Goal: Navigation & Orientation: Find specific page/section

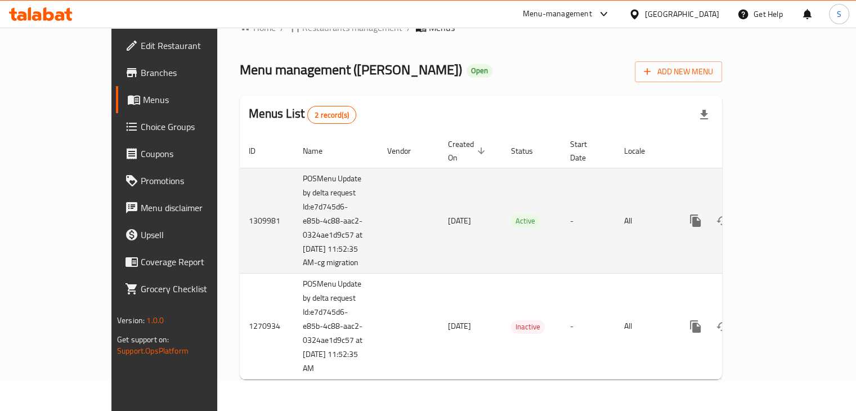
scroll to position [30, 0]
click at [784, 217] on icon "enhanced table" at bounding box center [777, 221] width 14 height 14
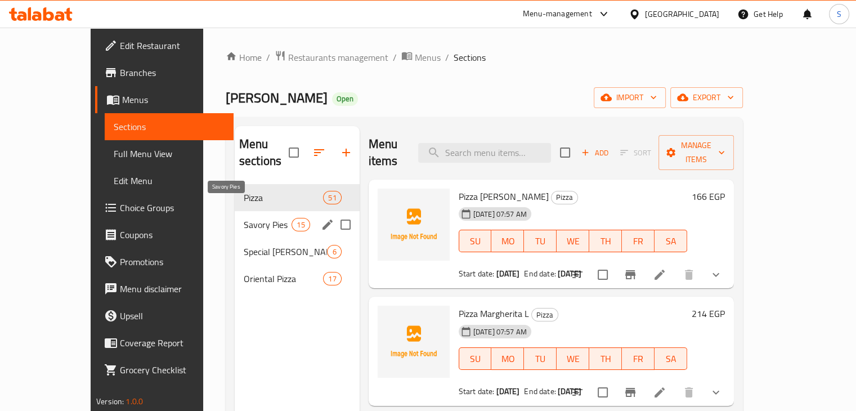
click at [265, 218] on span "Savory Pies" at bounding box center [268, 225] width 48 height 14
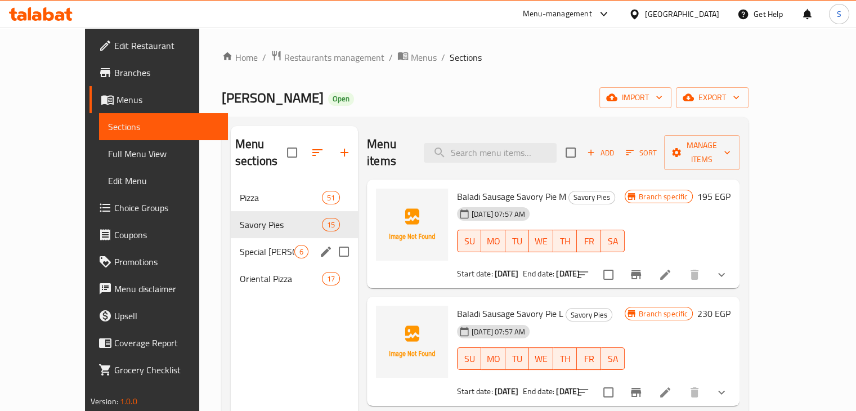
click at [247, 243] on div "Special [PERSON_NAME] Pies 6" at bounding box center [294, 251] width 127 height 27
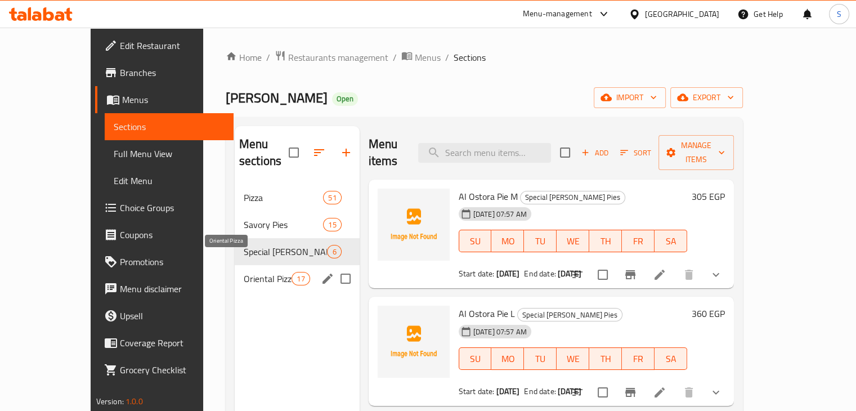
click at [244, 272] on span "Oriental Pizza" at bounding box center [268, 279] width 48 height 14
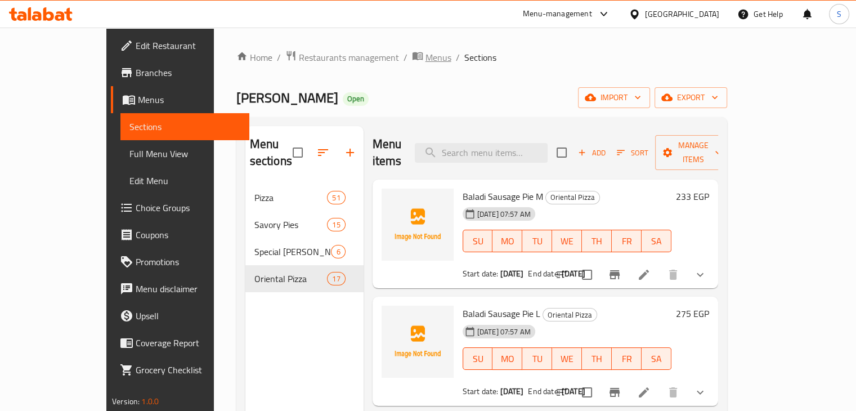
click at [426, 63] on span "Menus" at bounding box center [439, 58] width 26 height 14
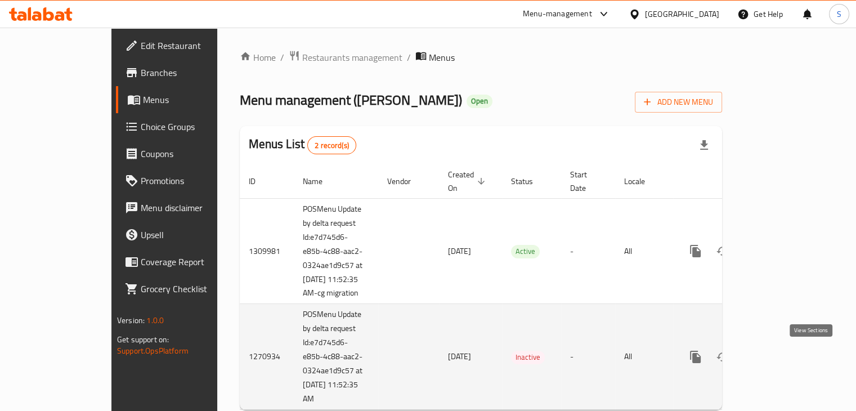
click at [784, 354] on icon "enhanced table" at bounding box center [777, 357] width 14 height 14
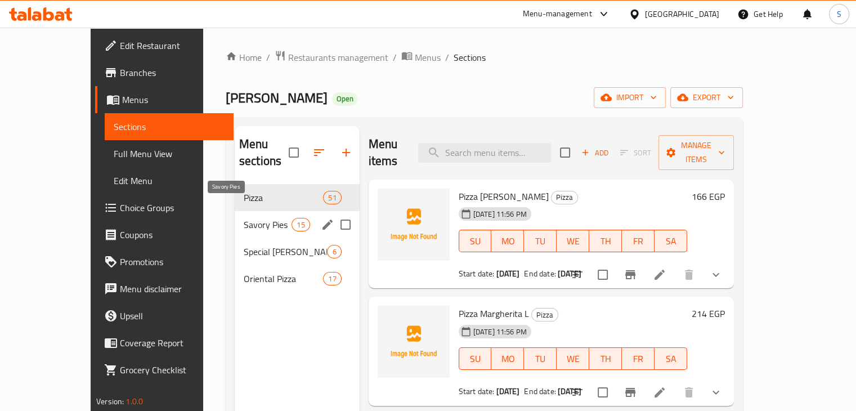
click at [244, 218] on span "Savory Pies" at bounding box center [268, 225] width 48 height 14
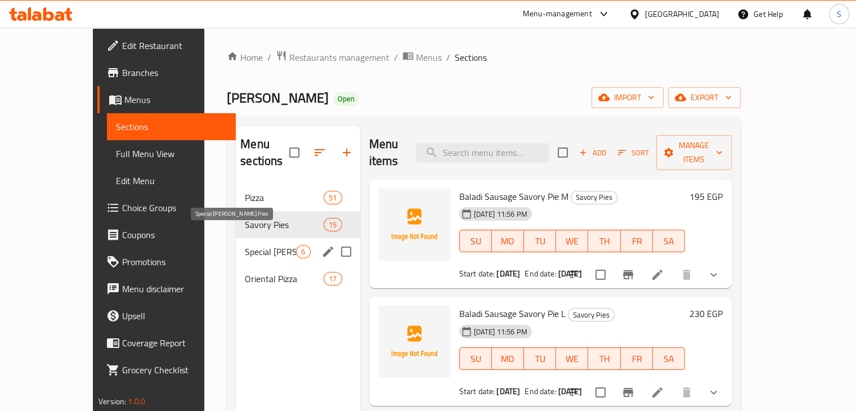
click at [245, 245] on span "Special [PERSON_NAME] Pies" at bounding box center [270, 252] width 51 height 14
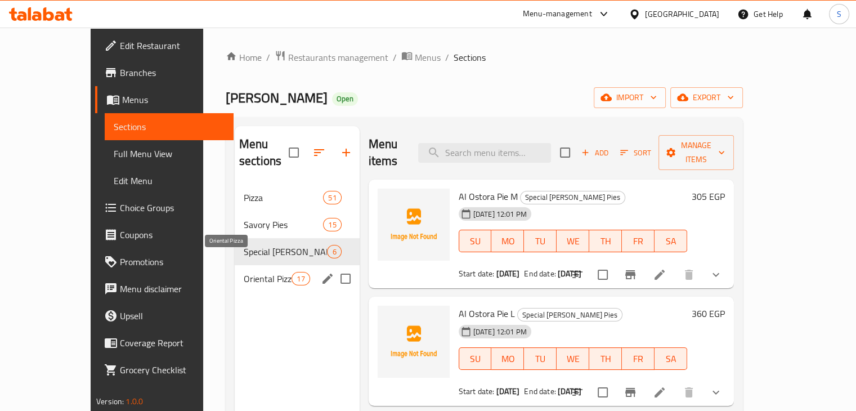
click at [244, 272] on span "Oriental Pizza" at bounding box center [268, 279] width 48 height 14
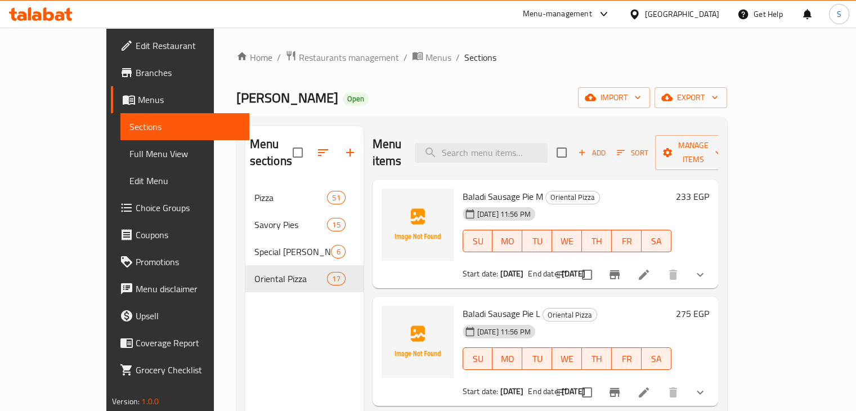
click at [129, 129] on span "Sections" at bounding box center [184, 127] width 111 height 14
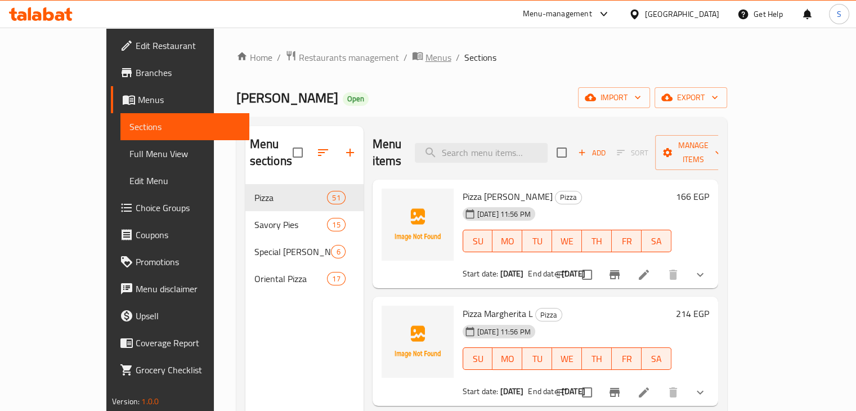
click at [426, 57] on span "Menus" at bounding box center [439, 58] width 26 height 14
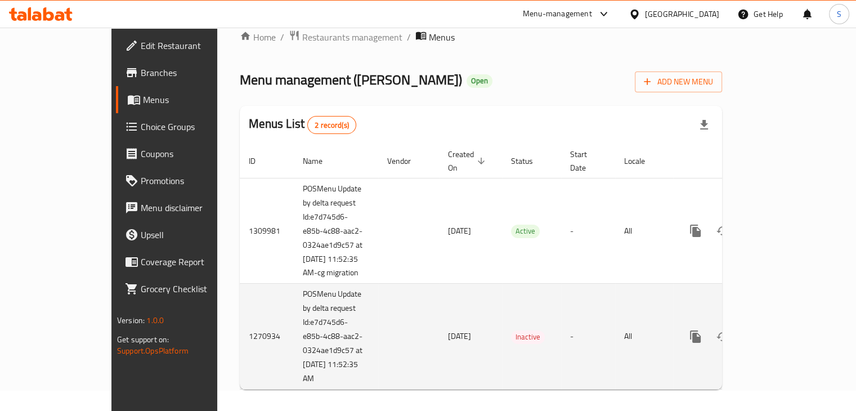
scroll to position [32, 0]
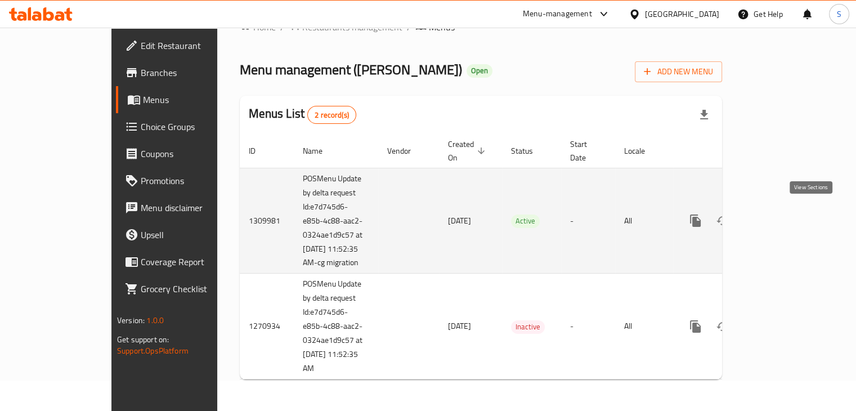
click at [782, 216] on icon "enhanced table" at bounding box center [777, 221] width 10 height 10
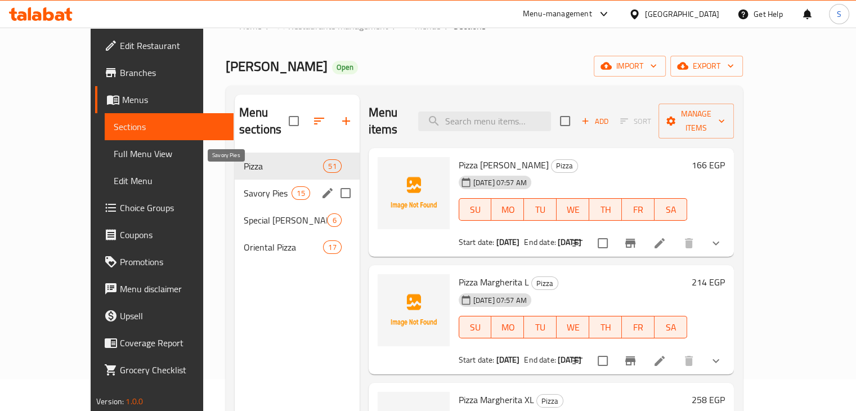
click at [244, 186] on span "Savory Pies" at bounding box center [268, 193] width 48 height 14
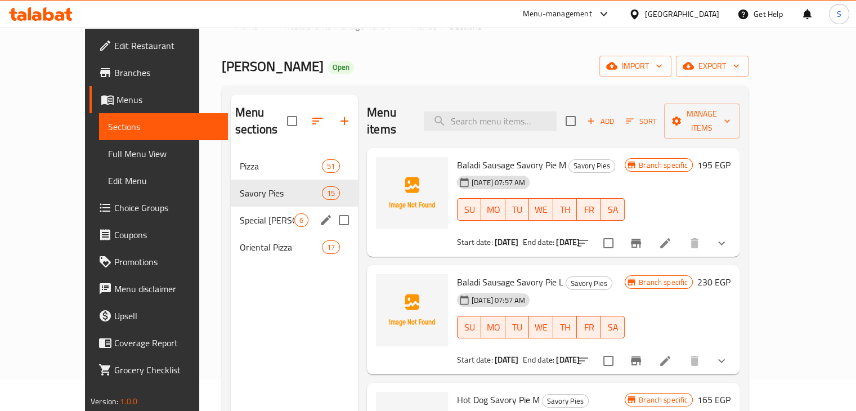
click at [231, 209] on div "Special [PERSON_NAME] Pies 6" at bounding box center [294, 220] width 127 height 27
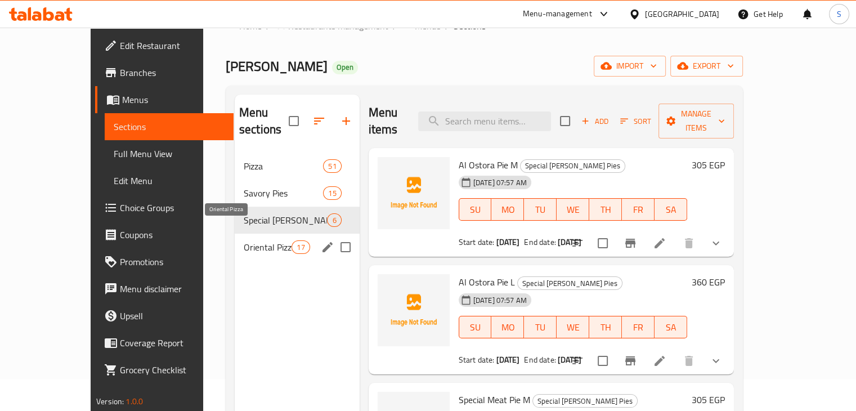
click at [244, 240] on span "Oriental Pizza" at bounding box center [268, 247] width 48 height 14
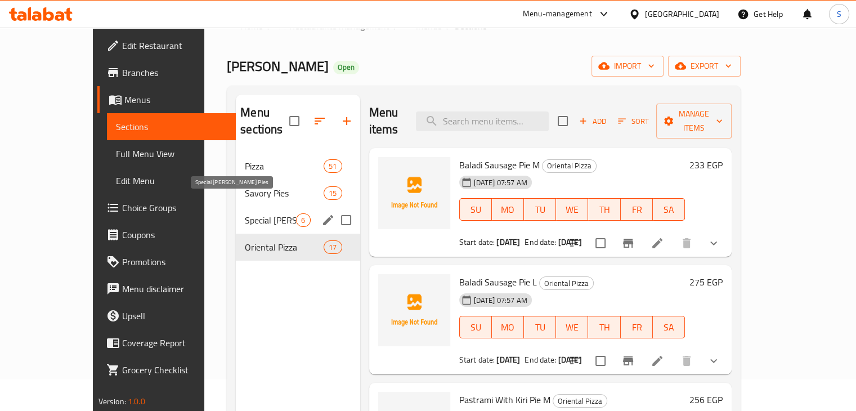
drag, startPoint x: 213, startPoint y: 208, endPoint x: 210, endPoint y: 199, distance: 9.6
click at [245, 213] on span "Special [PERSON_NAME] Pies" at bounding box center [270, 220] width 51 height 14
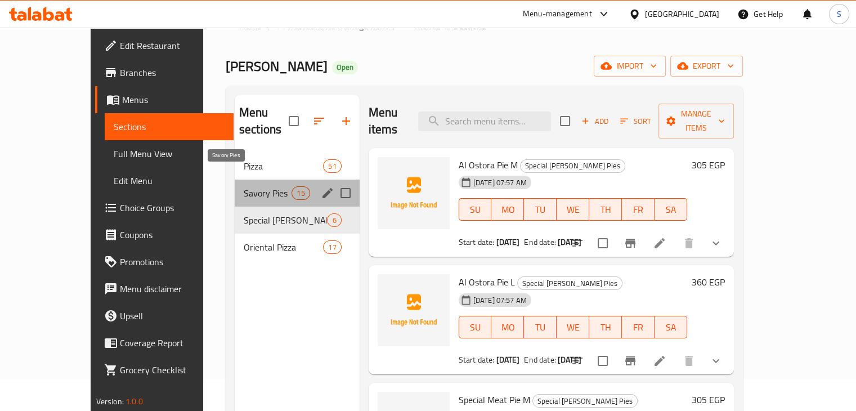
click at [244, 186] on span "Savory Pies" at bounding box center [268, 193] width 48 height 14
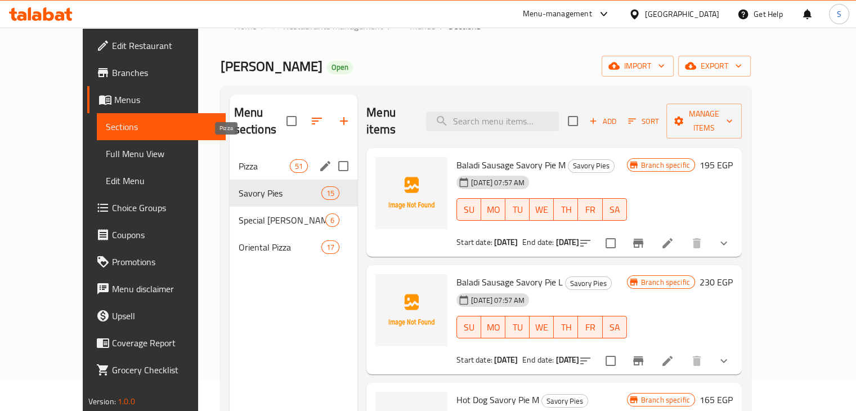
click at [239, 159] on span "Pizza" at bounding box center [264, 166] width 51 height 14
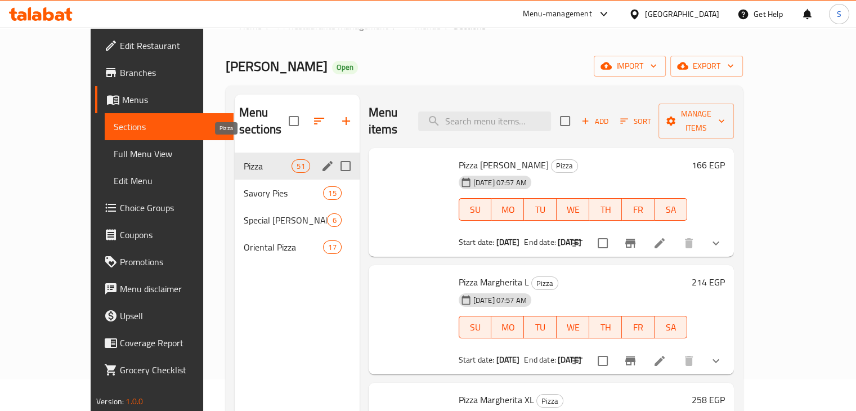
click at [244, 186] on span "Savory Pies" at bounding box center [283, 193] width 79 height 14
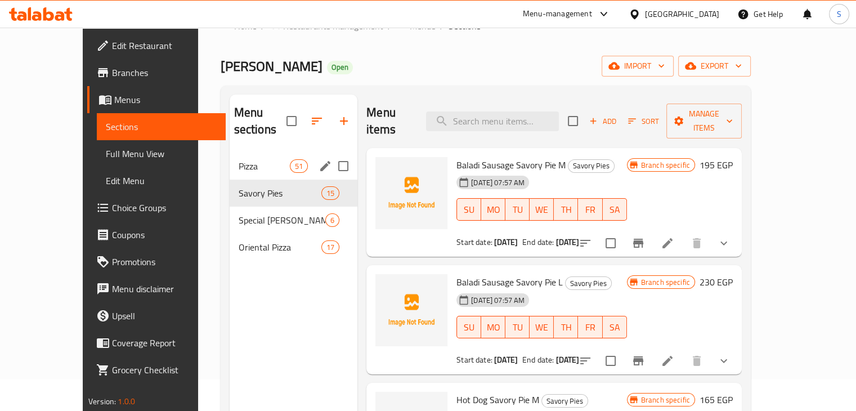
click at [230, 153] on div "Pizza 51" at bounding box center [294, 166] width 128 height 27
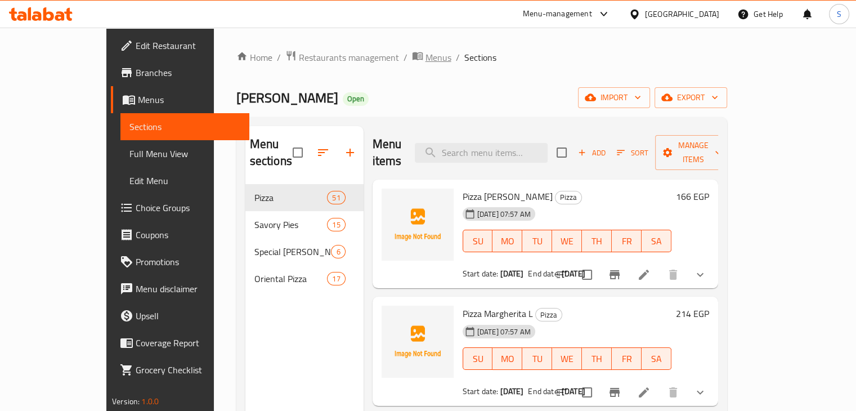
click at [426, 53] on span "Menus" at bounding box center [439, 58] width 26 height 14
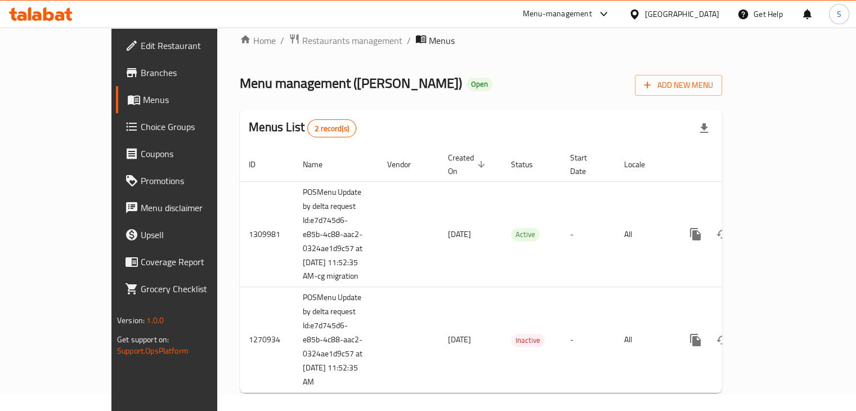
scroll to position [32, 0]
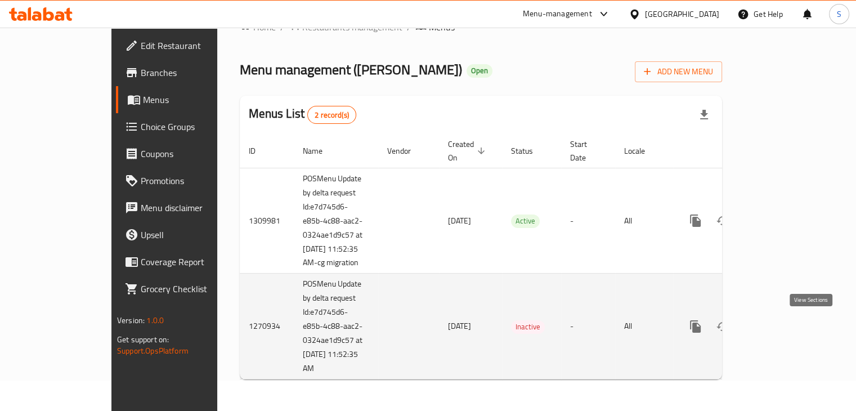
click at [784, 321] on icon "enhanced table" at bounding box center [777, 327] width 14 height 14
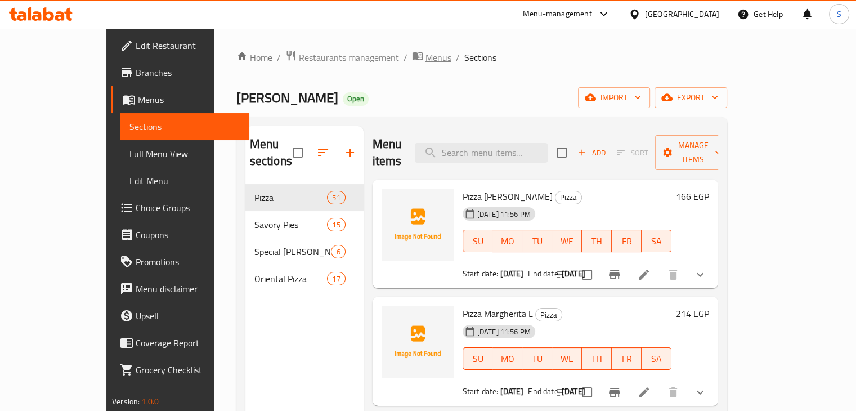
click at [426, 64] on span "Menus" at bounding box center [439, 58] width 26 height 14
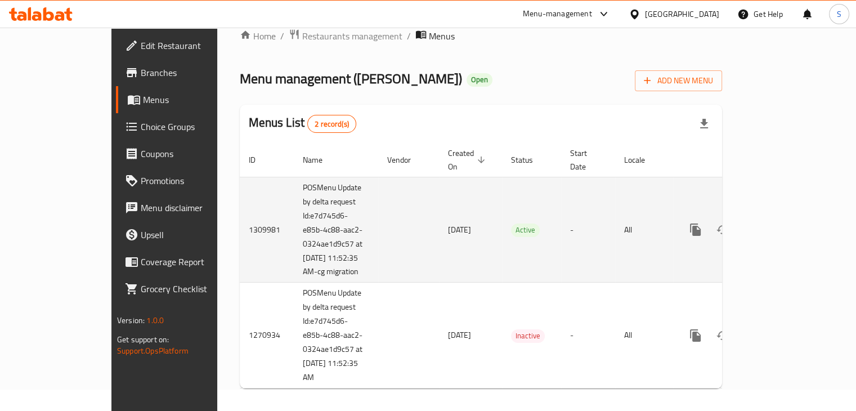
scroll to position [32, 0]
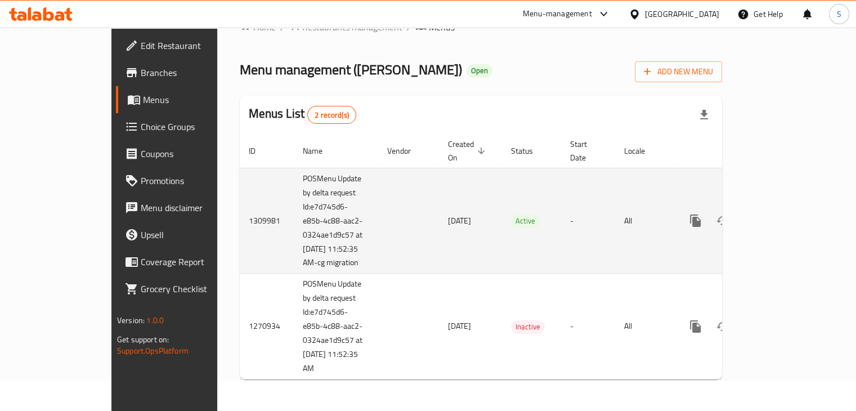
click at [294, 191] on td "POSMenu Update by delta request Id:e7d745d6-e85b-4c88-aac2-0324ae1d9c57 at [DAT…" at bounding box center [336, 221] width 84 height 106
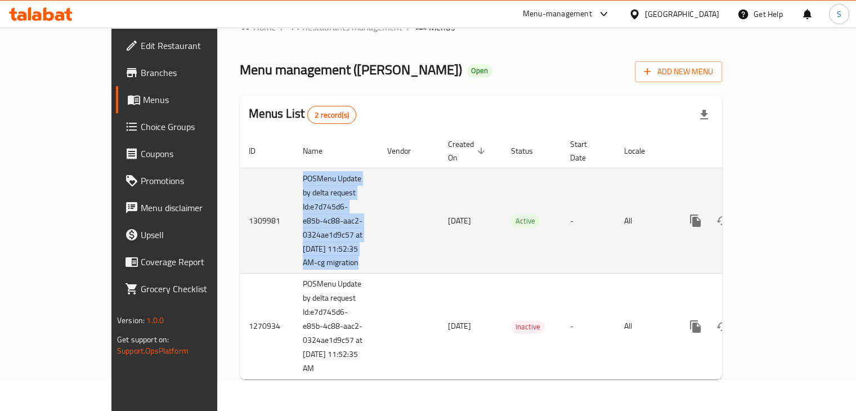
click at [294, 191] on td "POSMenu Update by delta request Id:e7d745d6-e85b-4c88-aac2-0324ae1d9c57 at [DAT…" at bounding box center [336, 221] width 84 height 106
click at [790, 221] on link "enhanced table" at bounding box center [776, 220] width 27 height 27
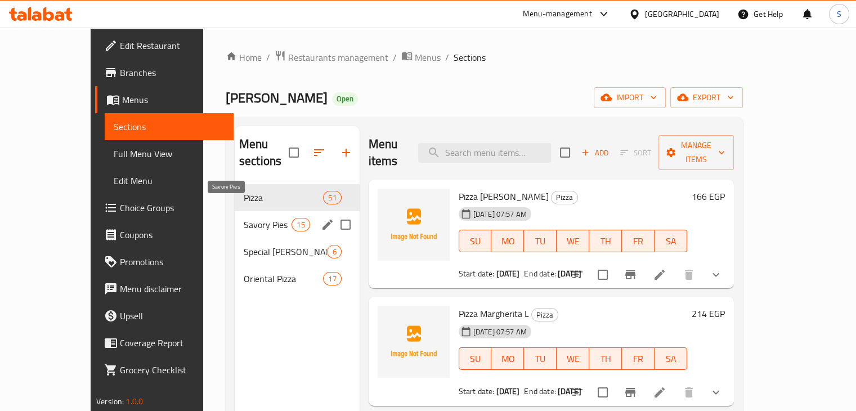
click at [244, 218] on span "Savory Pies" at bounding box center [268, 225] width 48 height 14
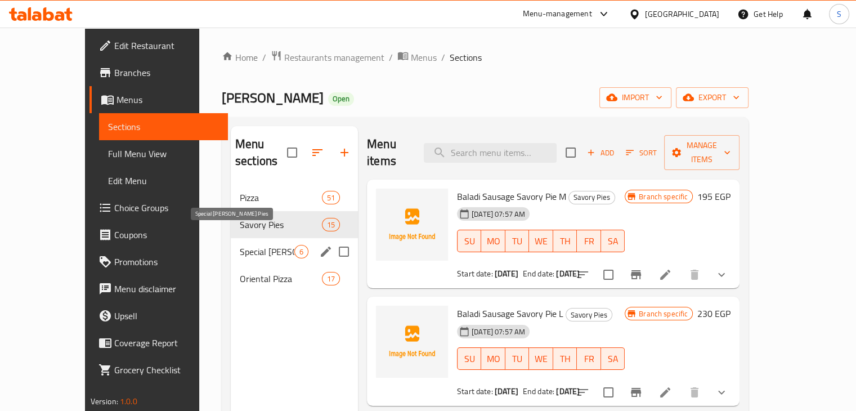
click at [240, 245] on span "Special [PERSON_NAME] Pies" at bounding box center [267, 252] width 55 height 14
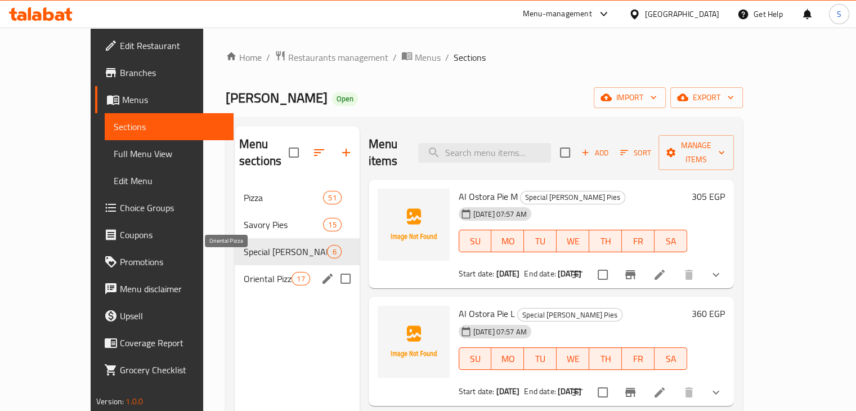
click at [244, 272] on span "Oriental Pizza" at bounding box center [268, 279] width 48 height 14
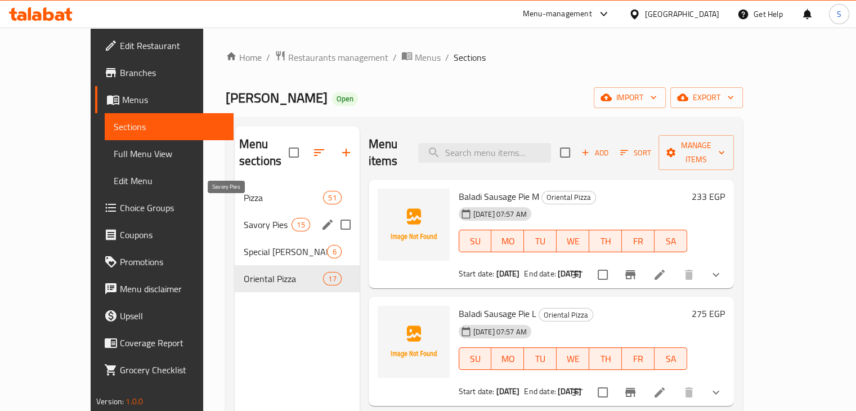
click at [244, 218] on span "Savory Pies" at bounding box center [268, 225] width 48 height 14
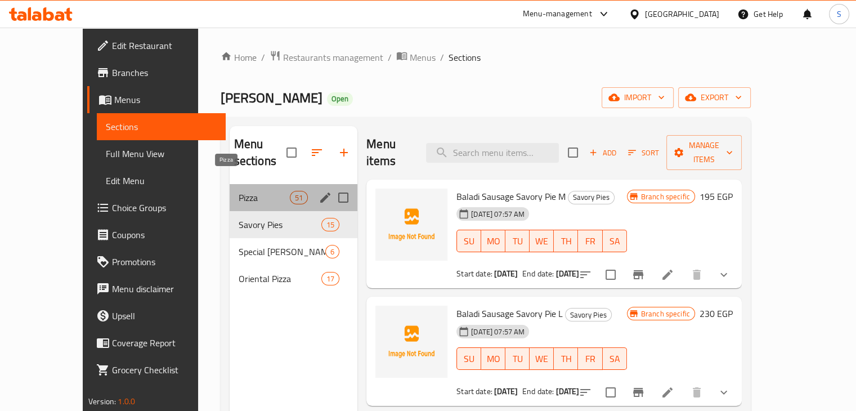
click at [239, 191] on span "Pizza" at bounding box center [264, 198] width 51 height 14
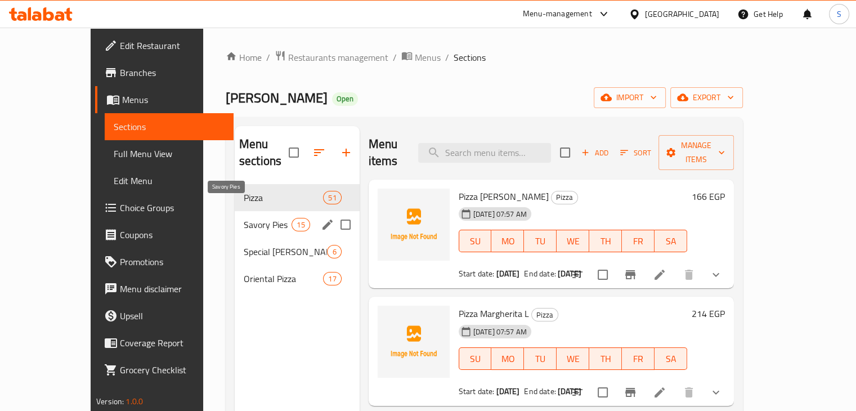
click at [244, 218] on span "Savory Pies" at bounding box center [268, 225] width 48 height 14
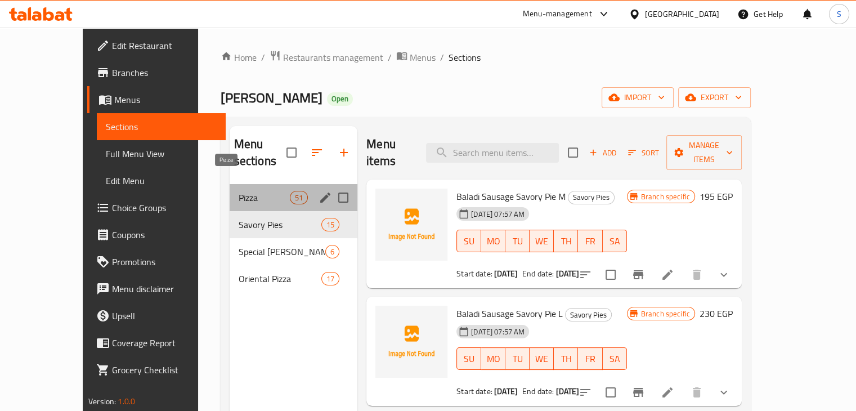
click at [239, 191] on span "Pizza" at bounding box center [264, 198] width 51 height 14
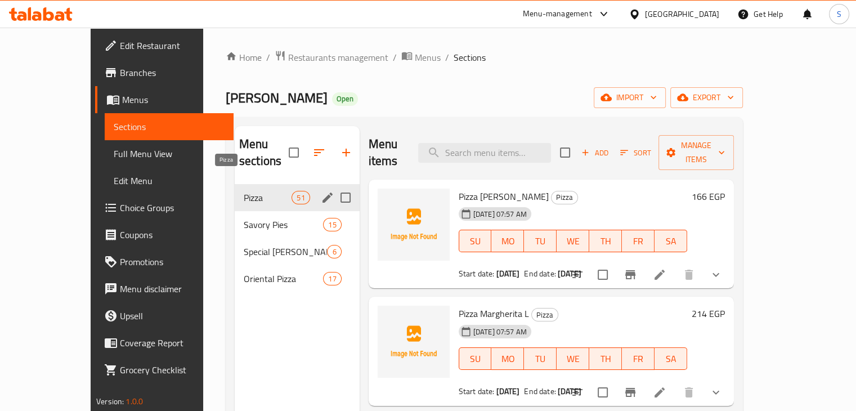
click at [244, 191] on span "Pizza" at bounding box center [268, 198] width 48 height 14
click at [244, 218] on span "Savory Pies" at bounding box center [268, 225] width 48 height 14
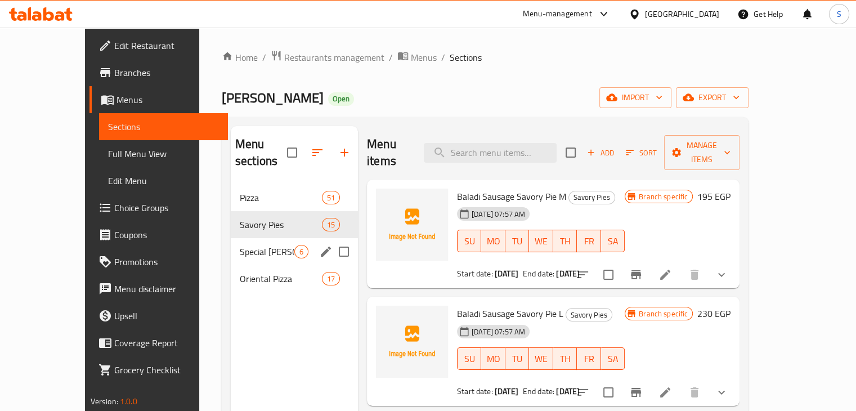
click at [231, 242] on div "Special [PERSON_NAME] Pies 6" at bounding box center [294, 251] width 127 height 27
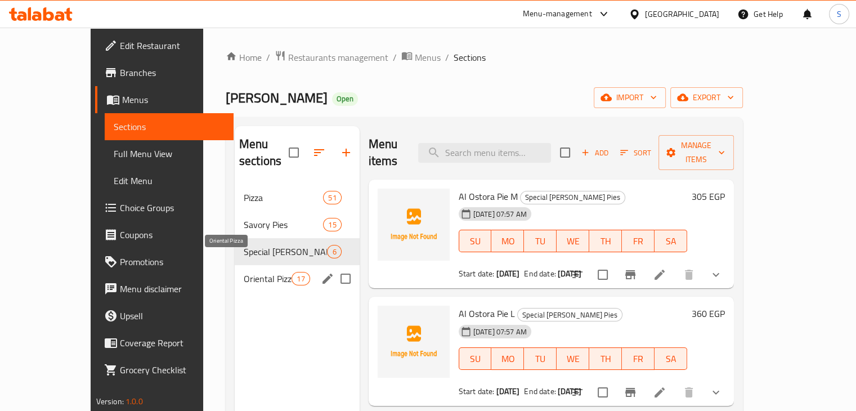
click at [244, 272] on span "Oriental Pizza" at bounding box center [268, 279] width 48 height 14
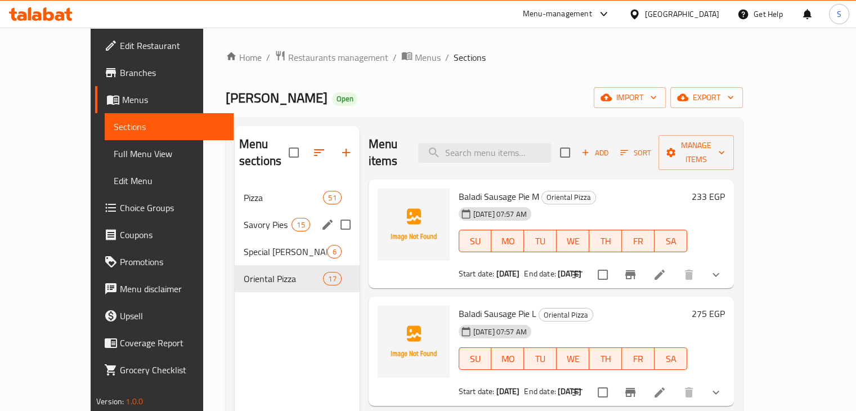
click at [248, 189] on div "Pizza 51" at bounding box center [297, 197] width 125 height 27
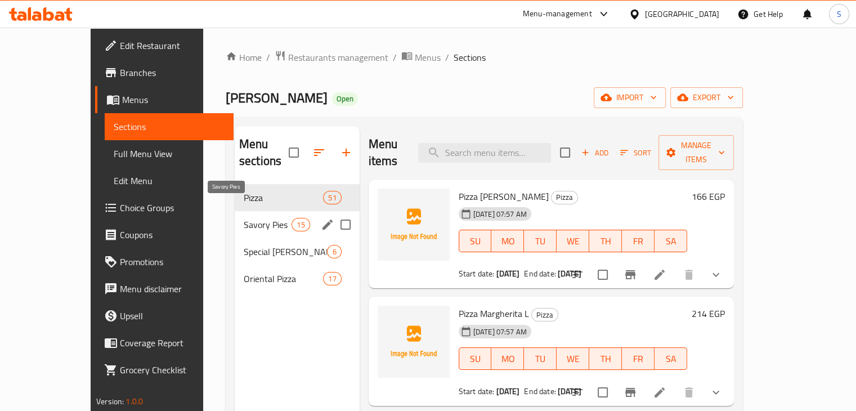
click at [244, 218] on span "Savory Pies" at bounding box center [268, 225] width 48 height 14
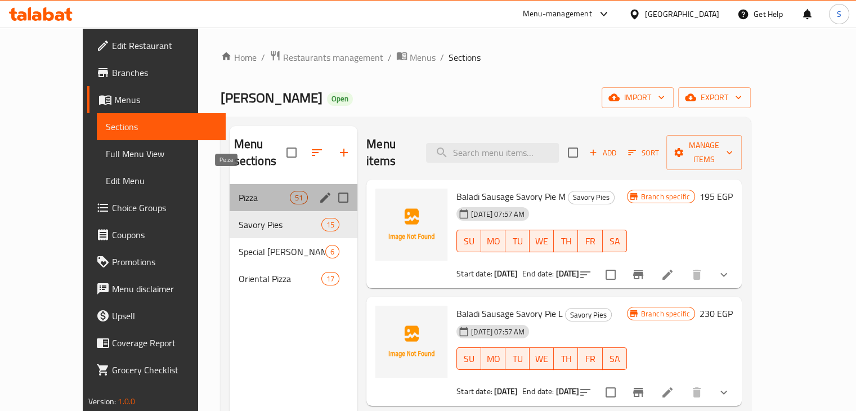
click at [239, 191] on span "Pizza" at bounding box center [264, 198] width 51 height 14
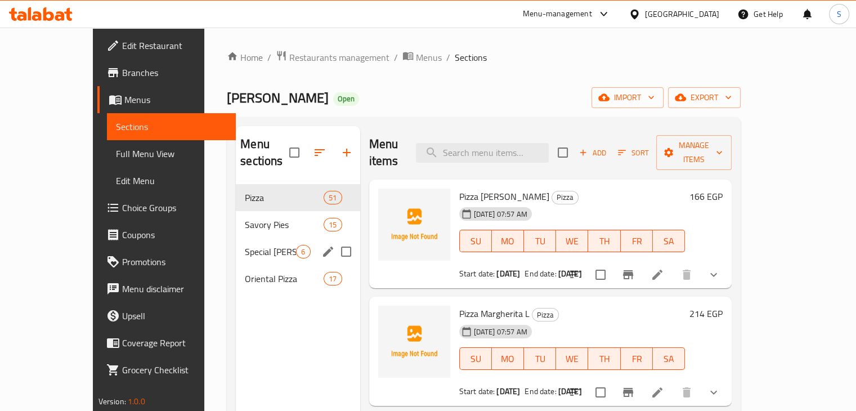
click at [245, 218] on span "Savory Pies" at bounding box center [284, 225] width 79 height 14
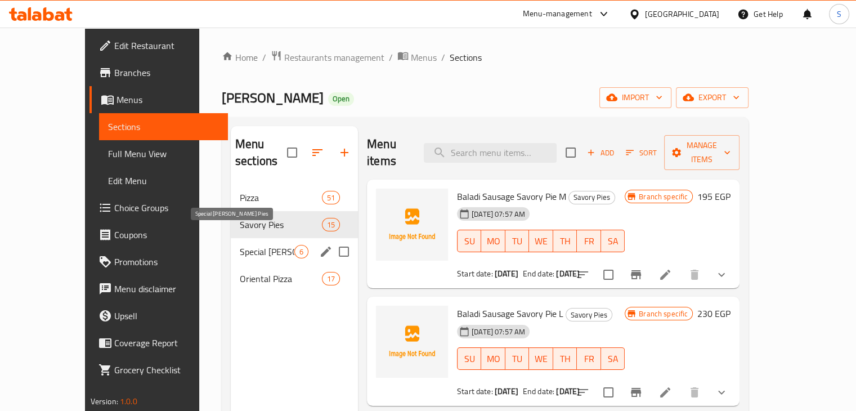
click at [240, 245] on span "Special [PERSON_NAME] Pies" at bounding box center [267, 252] width 55 height 14
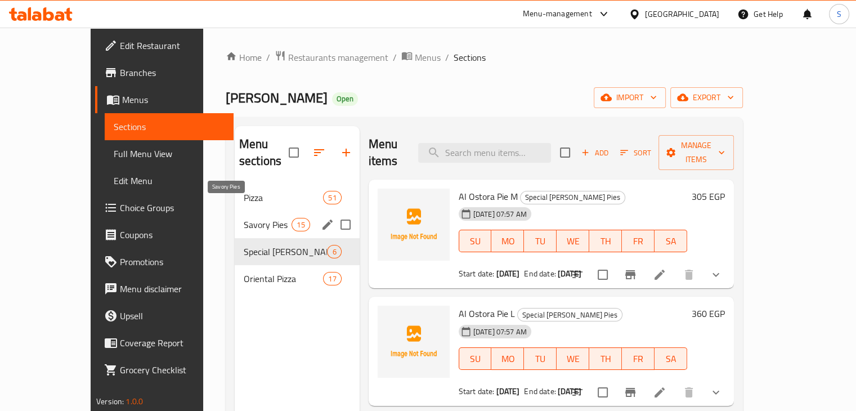
click at [244, 218] on span "Savory Pies" at bounding box center [268, 225] width 48 height 14
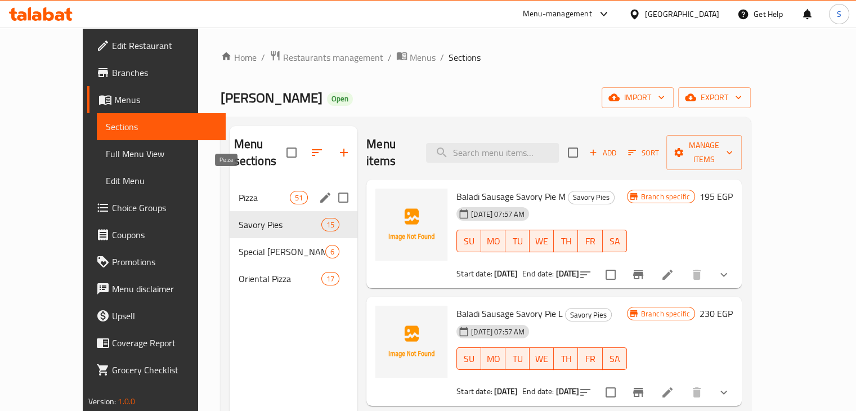
click at [239, 191] on span "Pizza" at bounding box center [264, 198] width 51 height 14
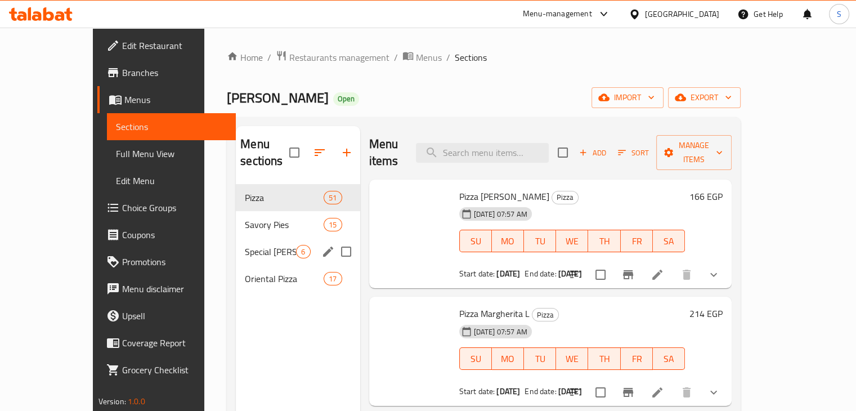
click at [236, 265] on div "Oriental Pizza 17" at bounding box center [298, 278] width 124 height 27
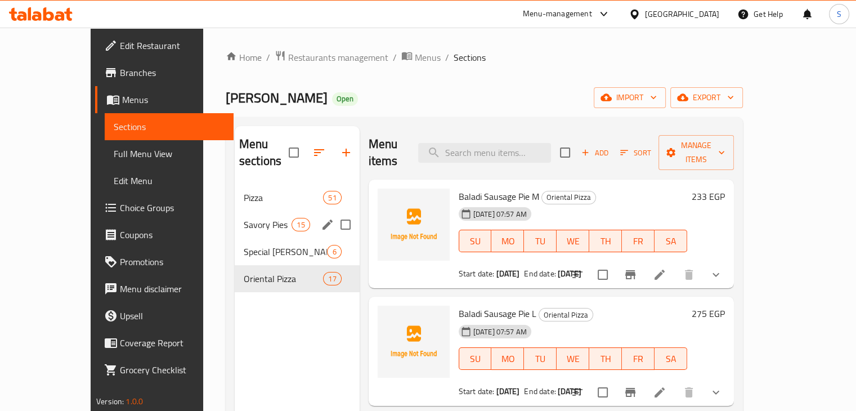
click at [235, 220] on div "Savory Pies 15" at bounding box center [297, 224] width 125 height 27
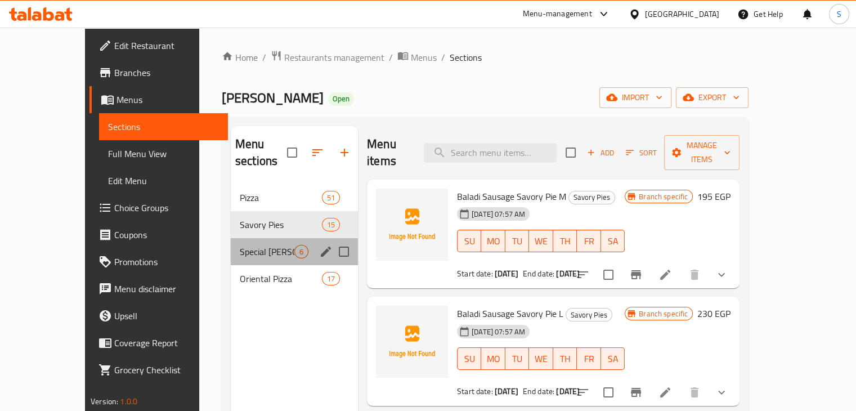
click at [231, 243] on div "Special [PERSON_NAME] Pies 6" at bounding box center [294, 251] width 127 height 27
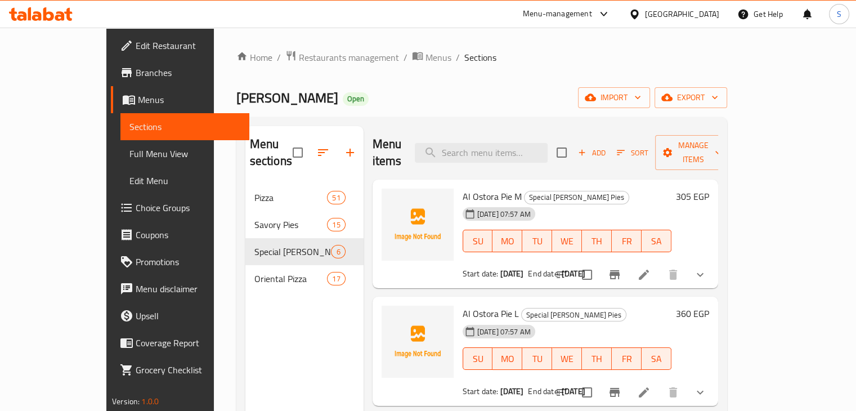
click at [236, 102] on span "[PERSON_NAME]" at bounding box center [287, 97] width 102 height 25
click at [236, 104] on span "[PERSON_NAME]" at bounding box center [287, 97] width 102 height 25
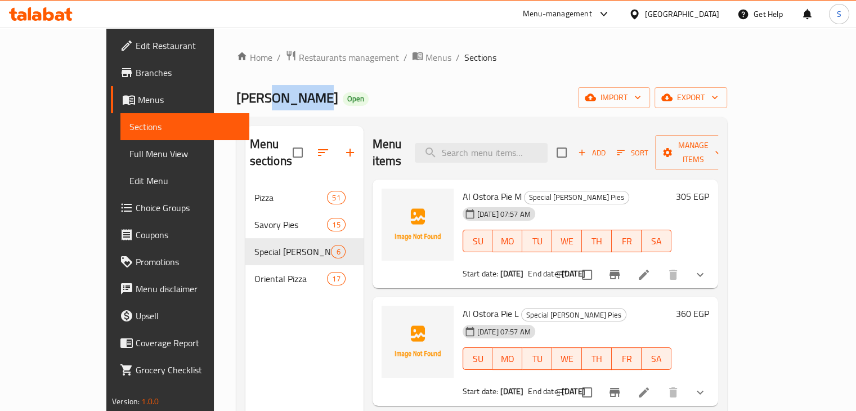
click at [236, 104] on span "[PERSON_NAME]" at bounding box center [287, 97] width 102 height 25
drag, startPoint x: 187, startPoint y: 104, endPoint x: 228, endPoint y: 102, distance: 41.1
click at [236, 106] on span "[PERSON_NAME]" at bounding box center [287, 97] width 102 height 25
click at [321, 91] on div "[PERSON_NAME] Open import export" at bounding box center [481, 97] width 491 height 21
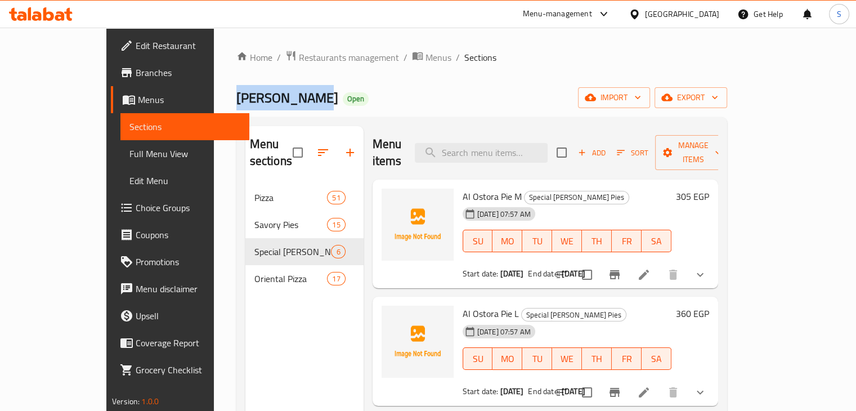
click at [337, 84] on div "Home / Restaurants management / Menus / Sections [PERSON_NAME] Open import expo…" at bounding box center [481, 298] width 491 height 496
click at [258, 76] on div "Home / Restaurants management / Menus / Sections [PERSON_NAME] Open import expo…" at bounding box center [481, 298] width 491 height 496
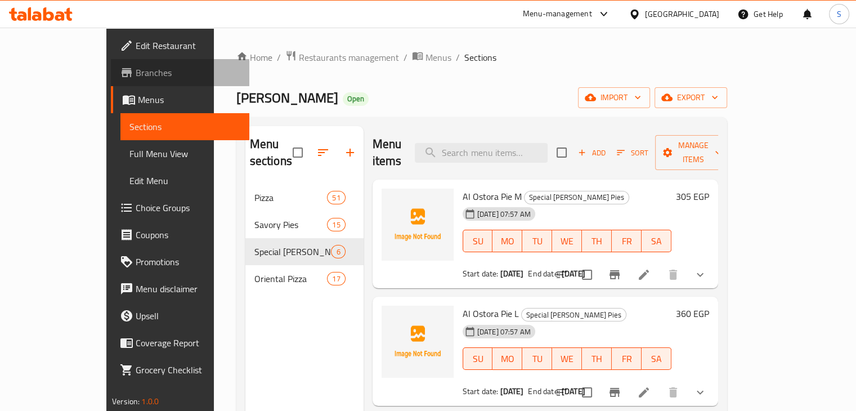
click at [136, 77] on span "Branches" at bounding box center [188, 73] width 105 height 14
